Goal: Find specific page/section: Find specific page/section

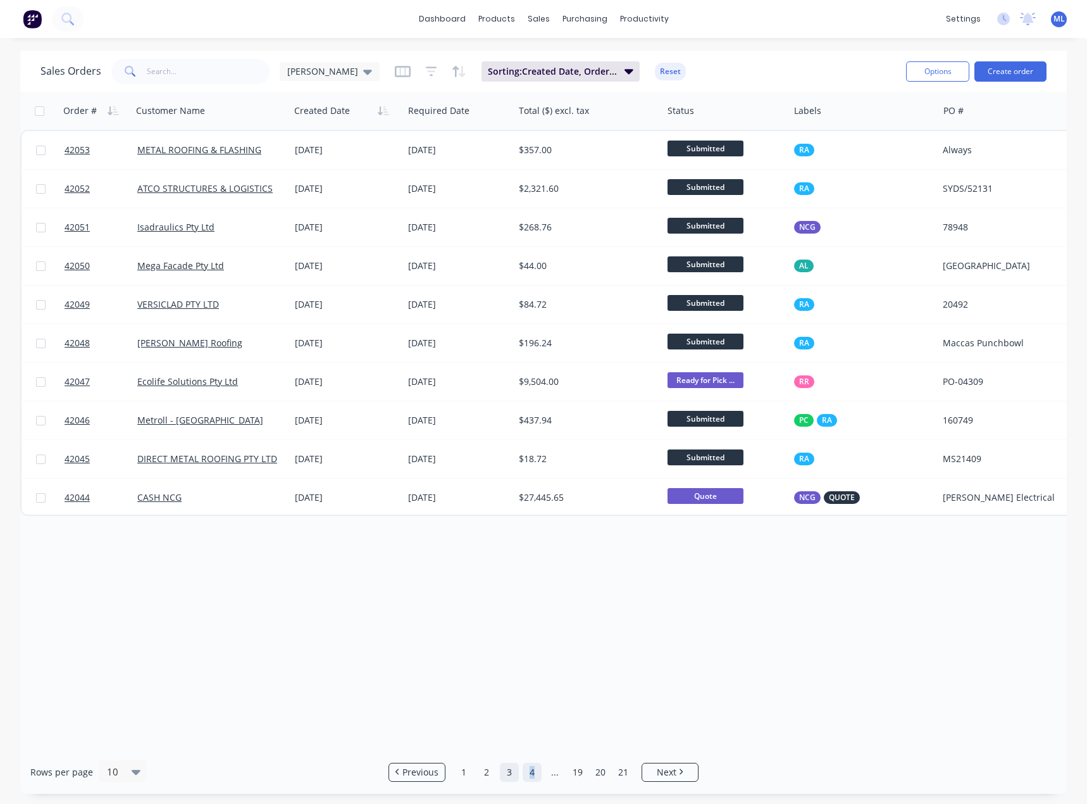
click at [532, 773] on link "4" at bounding box center [532, 772] width 19 height 19
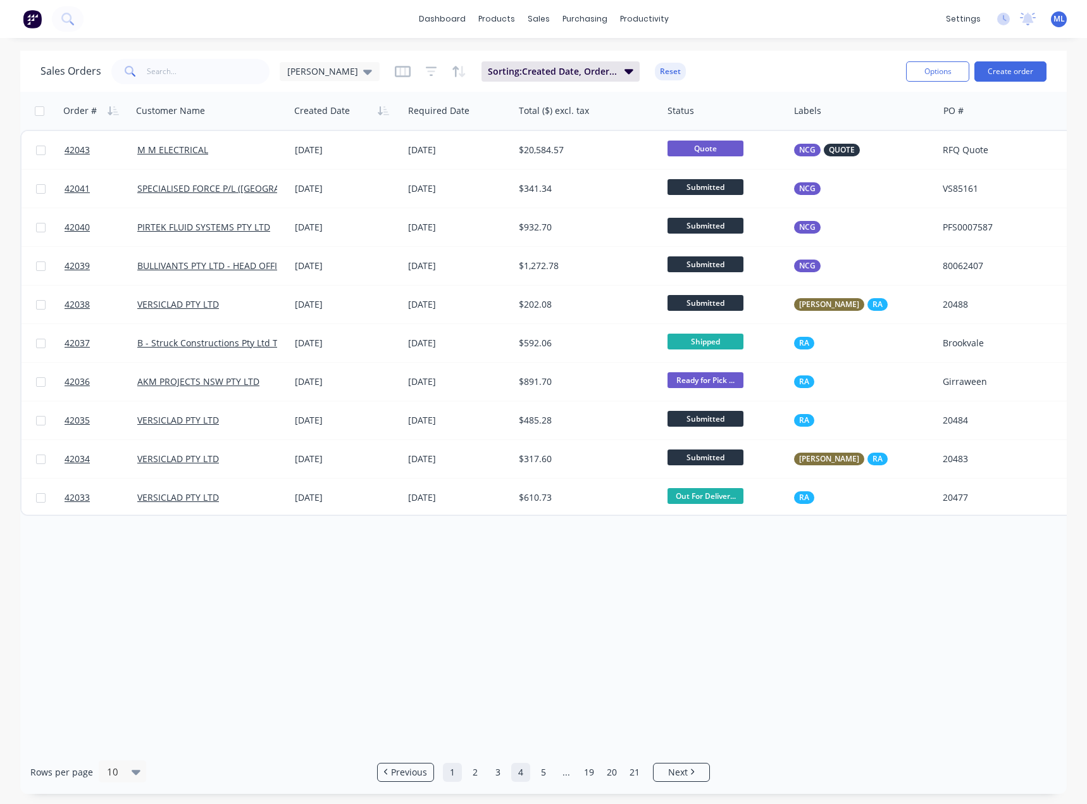
click at [454, 772] on link "1" at bounding box center [452, 772] width 19 height 19
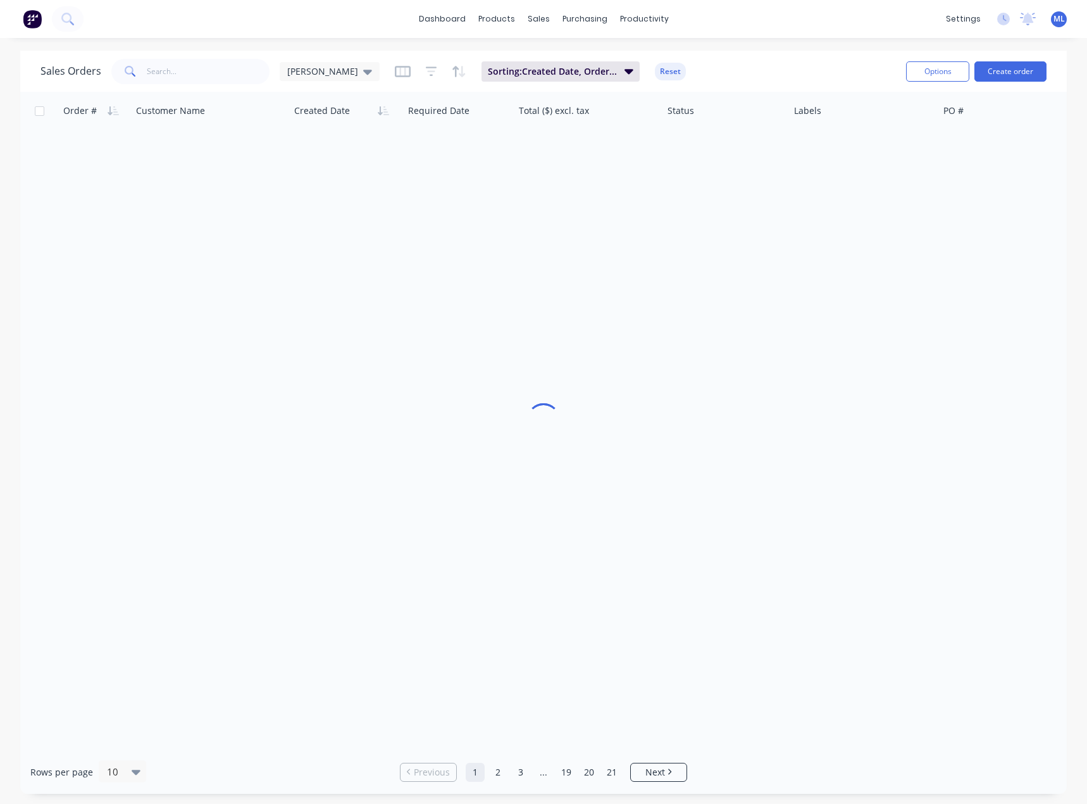
click at [454, 772] on link "Previous" at bounding box center [429, 772] width 56 height 13
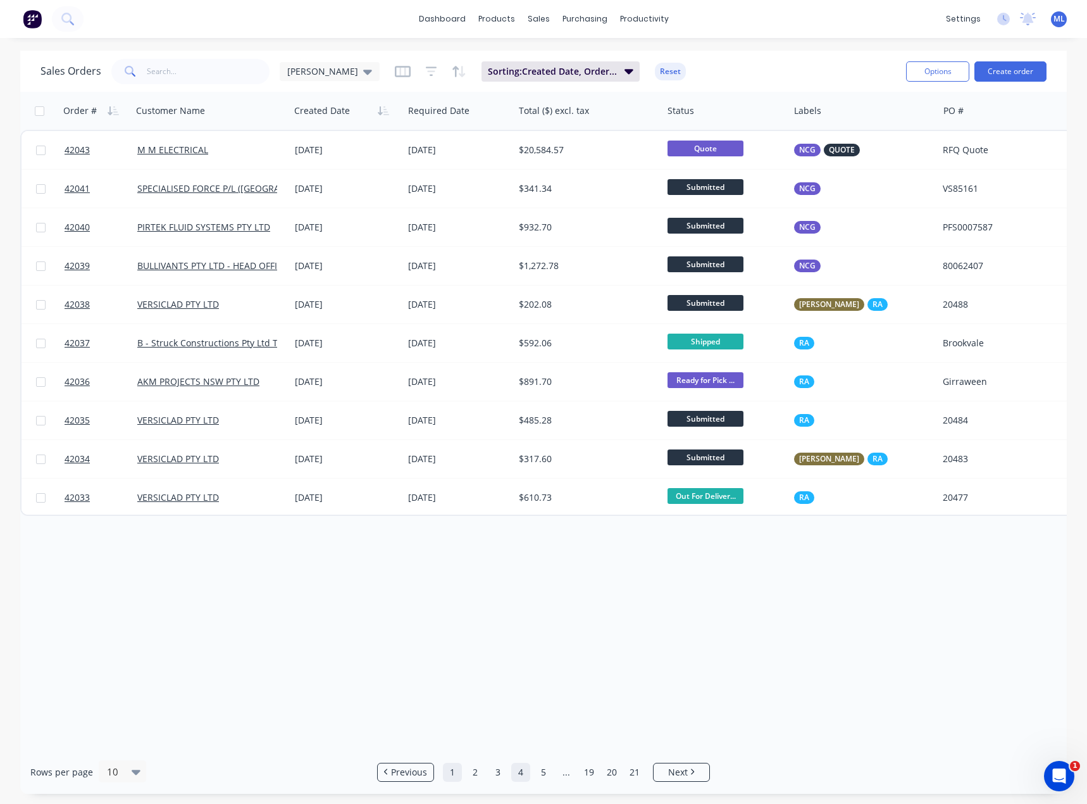
click at [448, 775] on link "1" at bounding box center [452, 772] width 19 height 19
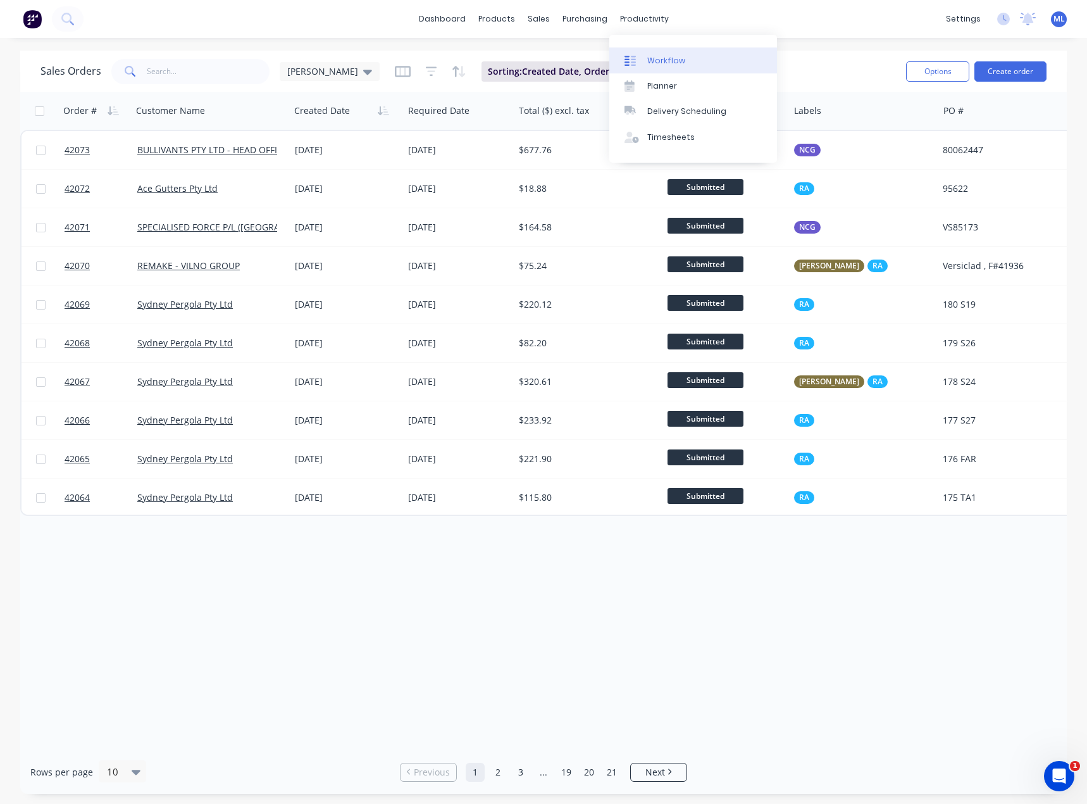
click at [651, 58] on div "Workflow" at bounding box center [667, 60] width 38 height 11
